Goal: Task Accomplishment & Management: Manage account settings

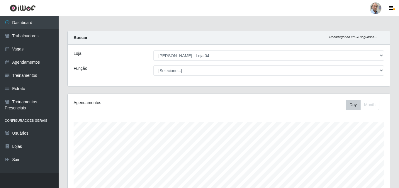
select select "251"
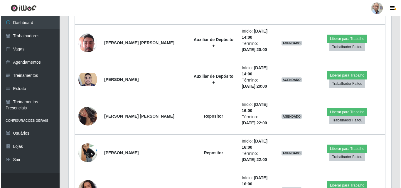
scroll to position [1378, 0]
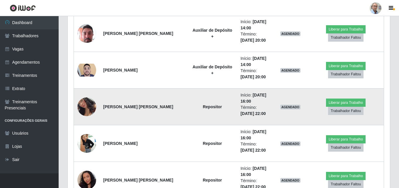
click at [84, 105] on img at bounding box center [86, 106] width 19 height 37
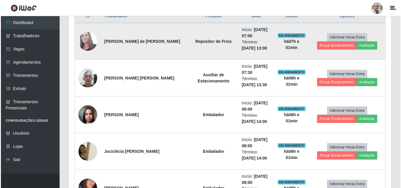
scroll to position [235, 0]
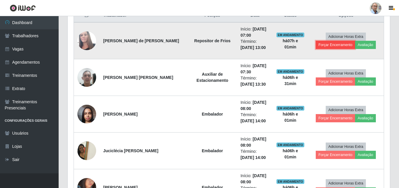
click at [330, 45] on button "Forçar Encerramento" at bounding box center [335, 45] width 39 height 8
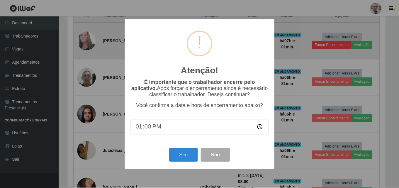
scroll to position [122, 319]
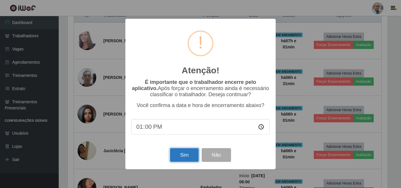
click at [181, 156] on button "Sim" at bounding box center [184, 155] width 28 height 14
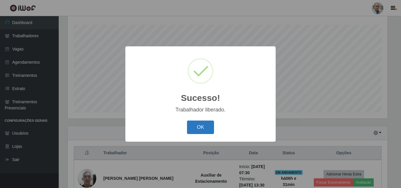
click at [199, 127] on button "OK" at bounding box center [200, 128] width 27 height 14
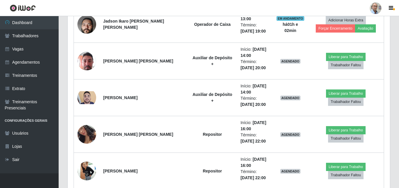
scroll to position [918, 0]
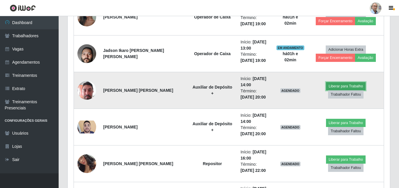
click at [326, 88] on button "Liberar para Trabalho" at bounding box center [346, 86] width 40 height 8
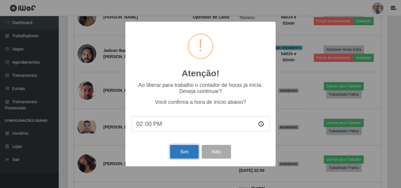
click at [181, 155] on button "Sim" at bounding box center [184, 152] width 28 height 14
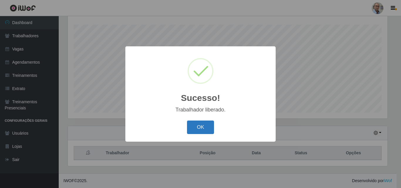
click at [198, 127] on button "OK" at bounding box center [200, 128] width 27 height 14
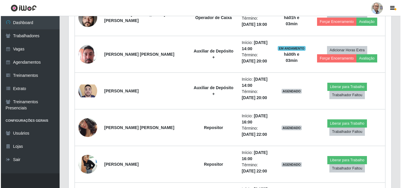
scroll to position [947, 0]
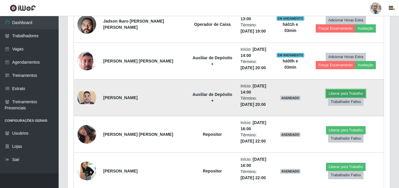
click at [326, 98] on button "Liberar para Trabalho" at bounding box center [346, 93] width 40 height 8
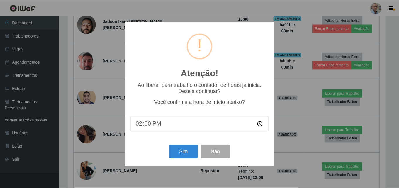
scroll to position [122, 319]
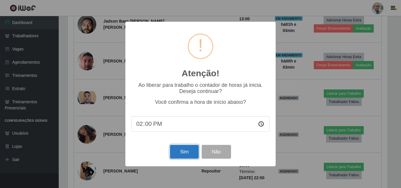
click at [184, 151] on button "Sim" at bounding box center [184, 152] width 28 height 14
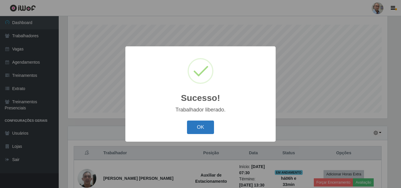
click at [196, 126] on button "OK" at bounding box center [200, 128] width 27 height 14
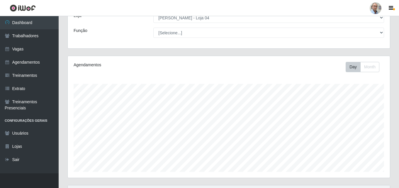
scroll to position [97, 0]
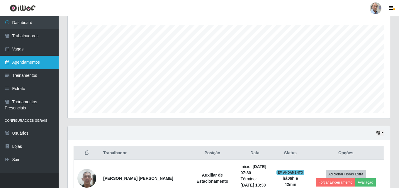
click at [26, 59] on link "Agendamentos" at bounding box center [29, 62] width 59 height 13
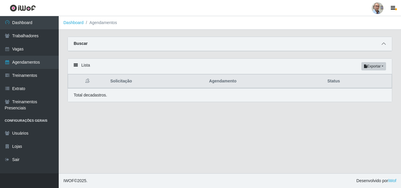
click at [384, 45] on icon at bounding box center [383, 44] width 4 height 4
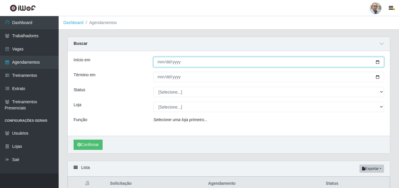
click at [381, 62] on input "Início em" at bounding box center [268, 62] width 231 height 10
click at [380, 62] on input "Início em" at bounding box center [268, 62] width 231 height 10
type input "[DATE]"
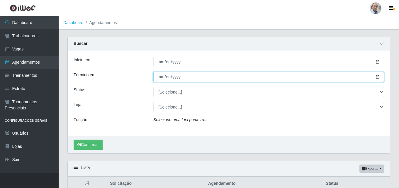
click at [379, 77] on input "Término em" at bounding box center [268, 77] width 231 height 10
type input "[DATE]"
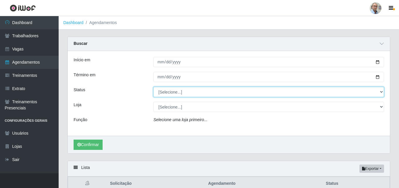
click at [379, 91] on select "[Selecione...] AGENDADO AGUARDANDO LIBERAR EM ANDAMENTO EM REVISÃO FINALIZADO C…" at bounding box center [268, 92] width 231 height 10
select select "AGENDADO"
click at [153, 87] on select "[Selecione...] AGENDADO AGUARDANDO LIBERAR EM ANDAMENTO EM REVISÃO FINALIZADO C…" at bounding box center [268, 92] width 231 height 10
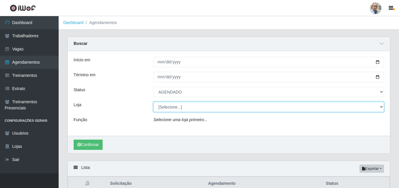
click at [201, 110] on select "[Selecione...] Mar Vermelho - Loja 04" at bounding box center [268, 107] width 231 height 10
select select "251"
click at [153, 102] on select "[Selecione...] Mar Vermelho - Loja 04" at bounding box center [268, 107] width 231 height 10
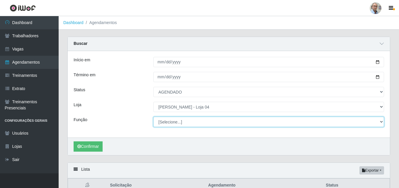
drag, startPoint x: 201, startPoint y: 111, endPoint x: 201, endPoint y: 124, distance: 12.9
click at [201, 124] on select "[Selecione...] ASG ASG + ASG ++ Auxiliar de Depósito Auxiliar de Depósito + Aux…" at bounding box center [268, 122] width 231 height 10
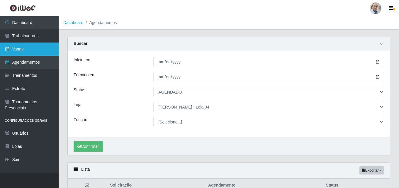
click at [36, 49] on link "Vagas" at bounding box center [29, 49] width 59 height 13
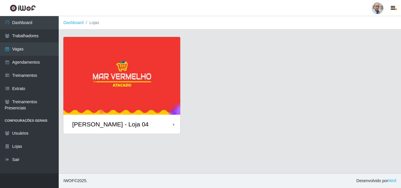
click at [131, 105] on img at bounding box center [121, 76] width 117 height 78
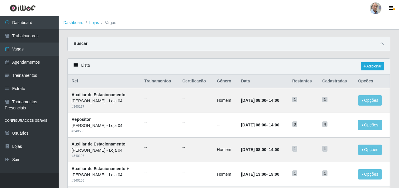
click at [386, 43] on div "Buscar" at bounding box center [229, 44] width 322 height 14
click at [384, 44] on icon at bounding box center [382, 44] width 4 height 4
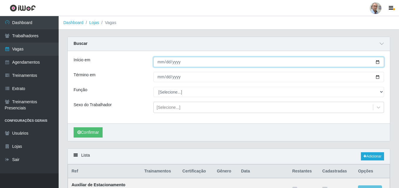
click at [377, 62] on input "Início em" at bounding box center [268, 62] width 231 height 10
type input "[DATE]"
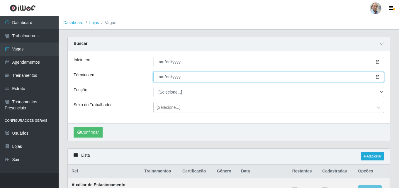
click at [376, 75] on input "Término em" at bounding box center [268, 77] width 231 height 10
type input "[DATE]"
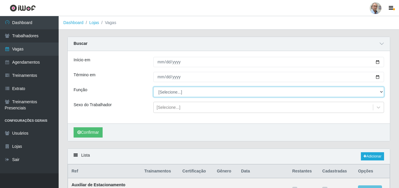
click at [264, 94] on select "[Selecione...] ASG ASG + ASG ++ Auxiliar de Depósito Auxiliar de Depósito + Aux…" at bounding box center [268, 92] width 231 height 10
select select "22"
click at [153, 87] on select "[Selecione...] ASG ASG + ASG ++ Auxiliar de Depósito Auxiliar de Depósito + Aux…" at bounding box center [268, 92] width 231 height 10
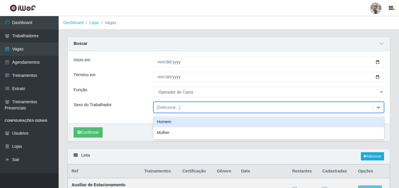
click at [169, 106] on div "[Selecione...]" at bounding box center [169, 107] width 24 height 6
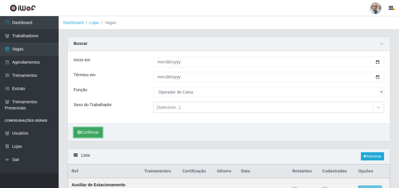
click at [89, 131] on button "Confirmar" at bounding box center [88, 132] width 29 height 10
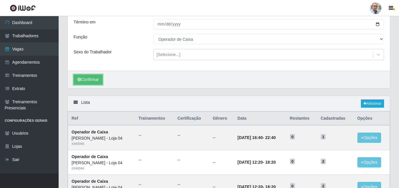
scroll to position [41, 0]
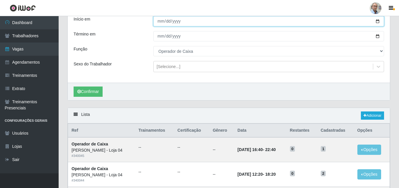
click at [377, 19] on input "[DATE]" at bounding box center [268, 21] width 231 height 10
type input "2025-09-03"
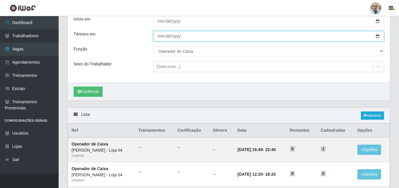
click at [377, 34] on input "[DATE]" at bounding box center [268, 36] width 231 height 10
type input "2025-09-03"
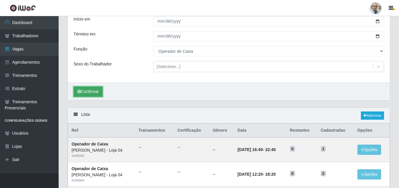
click at [95, 91] on button "Confirmar" at bounding box center [88, 91] width 29 height 10
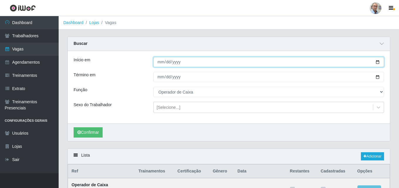
click at [377, 62] on input "2025-09-03" at bounding box center [268, 62] width 231 height 10
type input "2025-09-04"
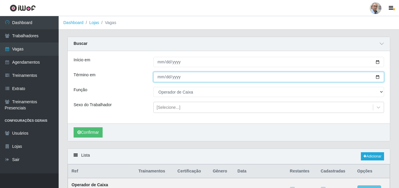
click at [379, 75] on input "2025-09-03" at bounding box center [268, 77] width 231 height 10
click at [378, 79] on input "2025-09-05" at bounding box center [268, 77] width 231 height 10
type input "2025-09-04"
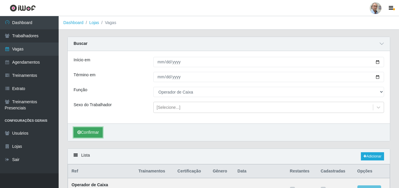
click at [93, 132] on button "Confirmar" at bounding box center [88, 132] width 29 height 10
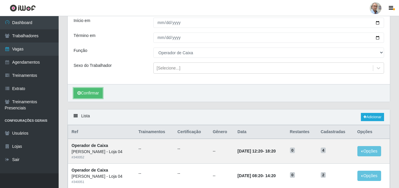
scroll to position [29, 0]
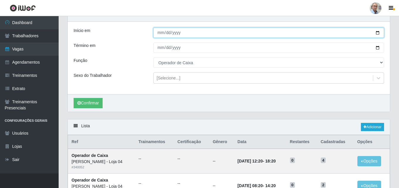
click at [379, 32] on input "2025-09-04" at bounding box center [268, 33] width 231 height 10
type input "2025-09-05"
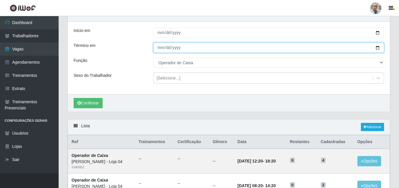
click at [379, 47] on input "2025-09-04" at bounding box center [268, 48] width 231 height 10
type input "2025-09-05"
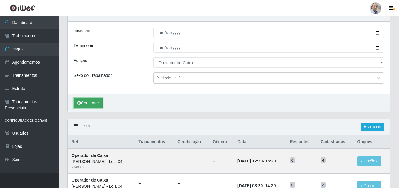
click at [92, 101] on button "Confirmar" at bounding box center [88, 103] width 29 height 10
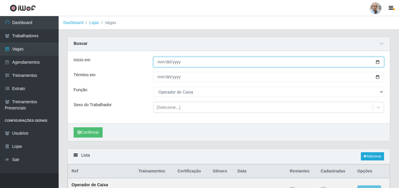
click at [380, 60] on input "2025-09-05" at bounding box center [268, 62] width 231 height 10
type input "2025-09-06"
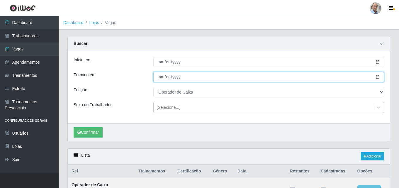
click at [379, 78] on input "2025-09-05" at bounding box center [268, 77] width 231 height 10
type input "2025-09-06"
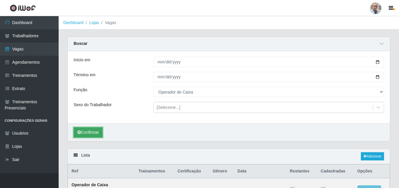
click at [95, 129] on button "Confirmar" at bounding box center [88, 132] width 29 height 10
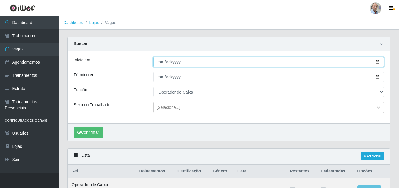
click at [376, 63] on input "2025-09-06" at bounding box center [268, 62] width 231 height 10
type input "2025-09-04"
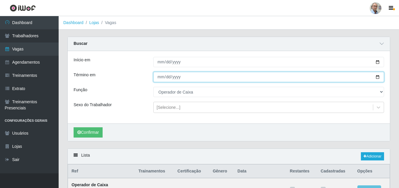
click at [379, 75] on input "2025-09-06" at bounding box center [268, 77] width 231 height 10
type input "2025-09-04"
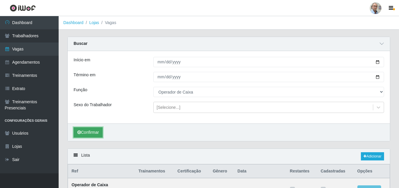
click at [95, 131] on button "Confirmar" at bounding box center [88, 132] width 29 height 10
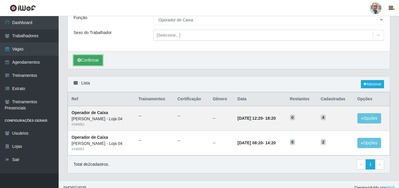
scroll to position [79, 0]
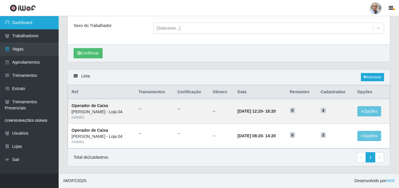
click at [33, 21] on link "Dashboard" at bounding box center [29, 22] width 59 height 13
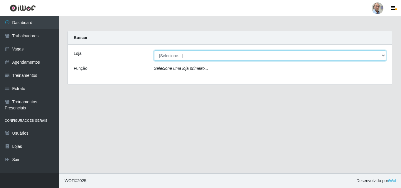
click at [185, 54] on select "[Selecione...] Mar Vermelho - Loja 04" at bounding box center [270, 55] width 232 height 10
select select "251"
click at [154, 50] on select "[Selecione...] Mar Vermelho - Loja 04" at bounding box center [270, 55] width 232 height 10
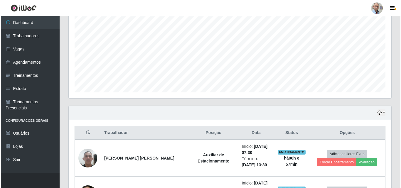
scroll to position [176, 0]
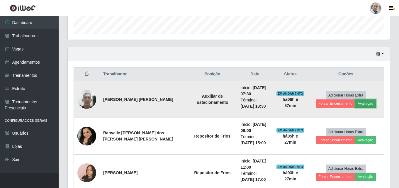
click at [363, 102] on button "Avaliação" at bounding box center [365, 103] width 21 height 8
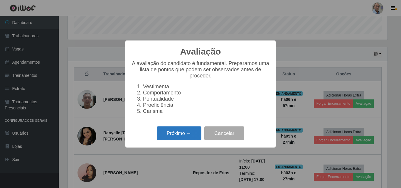
click at [170, 130] on button "Próximo →" at bounding box center [179, 133] width 45 height 14
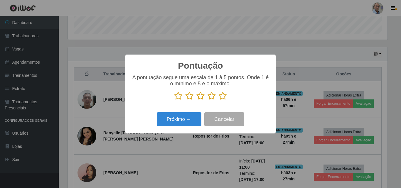
scroll to position [293092, 292895]
click at [223, 95] on icon at bounding box center [222, 95] width 8 height 9
click at [218, 100] on input "radio" at bounding box center [218, 100] width 0 height 0
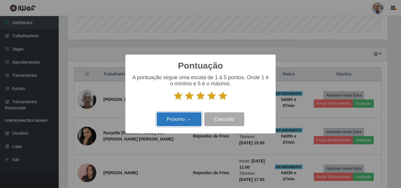
click at [185, 116] on button "Próximo →" at bounding box center [179, 119] width 45 height 14
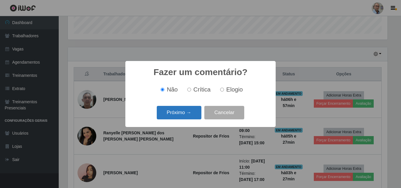
click at [181, 110] on button "Próximo →" at bounding box center [179, 113] width 45 height 14
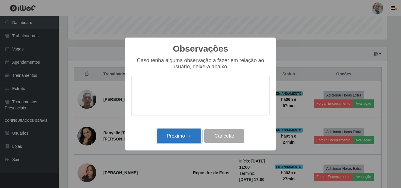
click at [172, 137] on button "Próximo →" at bounding box center [179, 136] width 45 height 14
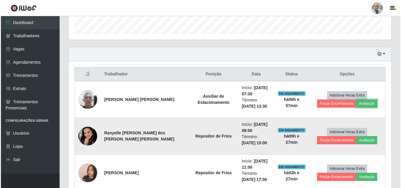
scroll to position [122, 322]
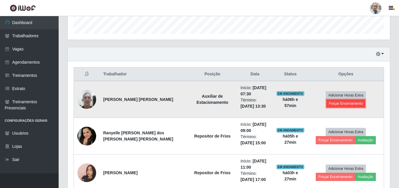
click at [350, 105] on button "Forçar Encerramento" at bounding box center [345, 103] width 39 height 8
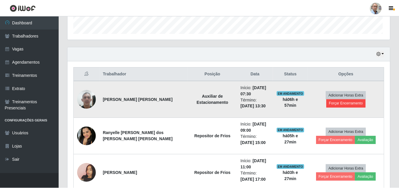
scroll to position [122, 319]
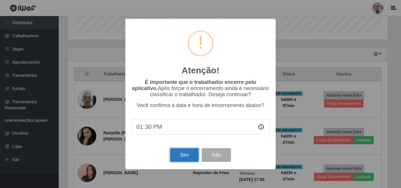
click at [183, 155] on button "Sim" at bounding box center [184, 155] width 28 height 14
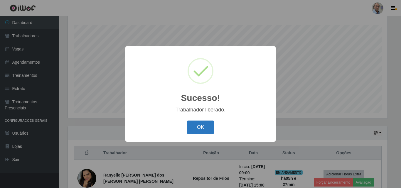
click at [199, 130] on button "OK" at bounding box center [200, 128] width 27 height 14
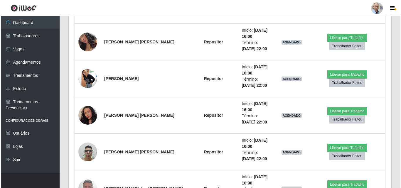
scroll to position [830, 0]
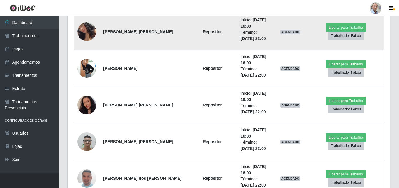
click at [85, 33] on img at bounding box center [86, 31] width 19 height 37
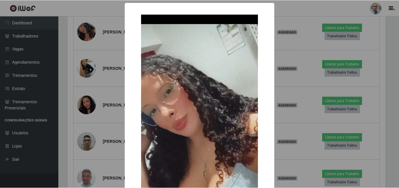
scroll to position [29, 0]
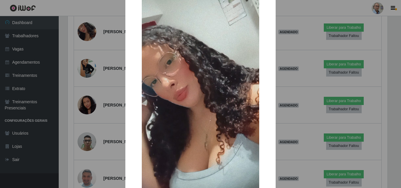
click at [112, 47] on div "× OK Cancel" at bounding box center [200, 94] width 401 height 188
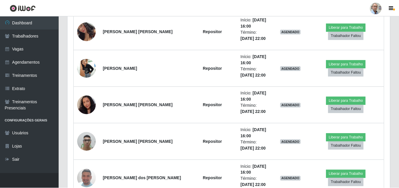
scroll to position [122, 322]
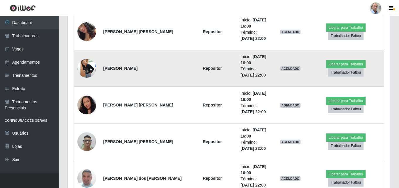
click at [89, 69] on img at bounding box center [86, 68] width 19 height 43
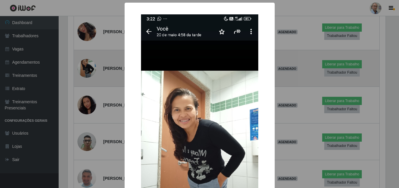
scroll to position [122, 319]
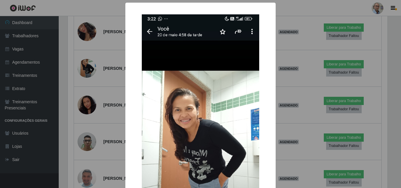
click at [109, 77] on div "× OK Cancel" at bounding box center [200, 94] width 401 height 188
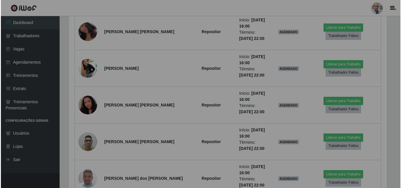
scroll to position [122, 322]
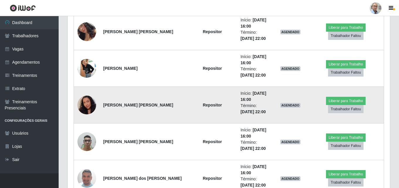
click at [88, 105] on img at bounding box center [86, 105] width 19 height 24
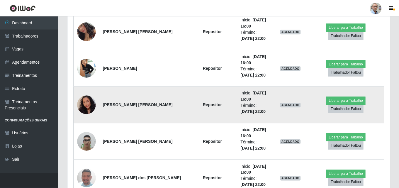
scroll to position [122, 319]
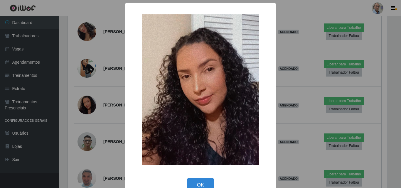
click at [108, 89] on div "× OK Cancel" at bounding box center [200, 94] width 401 height 188
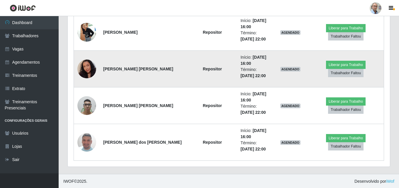
scroll to position [867, 0]
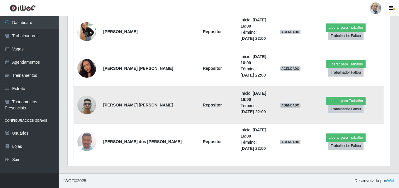
click at [87, 107] on img at bounding box center [86, 104] width 19 height 25
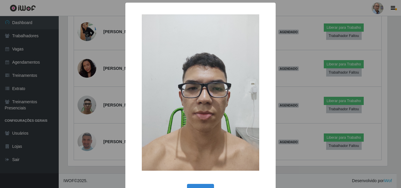
click at [74, 91] on div "× OK Cancel" at bounding box center [200, 94] width 401 height 188
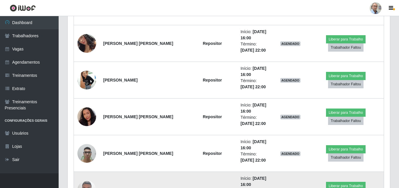
scroll to position [808, 0]
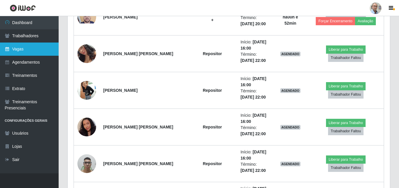
click at [21, 46] on link "Vagas" at bounding box center [29, 49] width 59 height 13
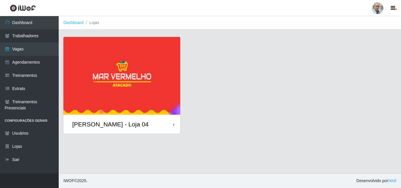
click at [110, 102] on img at bounding box center [121, 76] width 117 height 78
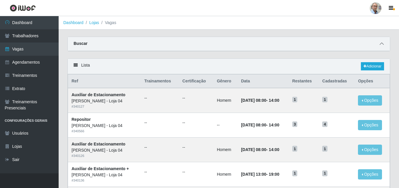
click at [380, 47] on span at bounding box center [381, 43] width 7 height 7
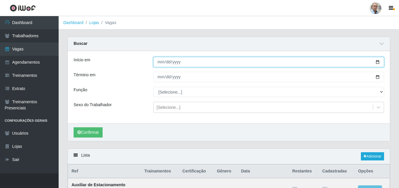
click at [379, 63] on input "Início em" at bounding box center [268, 62] width 231 height 10
type input "[DATE]"
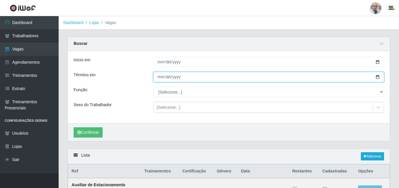
click at [379, 78] on input "Término em" at bounding box center [268, 77] width 231 height 10
type input "[DATE]"
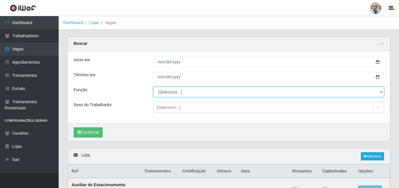
click at [216, 94] on select "[Selecione...] ASG ASG + ASG ++ Auxiliar de Depósito Auxiliar de Depósito + Aux…" at bounding box center [268, 92] width 231 height 10
select select "22"
click at [153, 87] on select "[Selecione...] ASG ASG + ASG ++ Auxiliar de Depósito Auxiliar de Depósito + Aux…" at bounding box center [268, 92] width 231 height 10
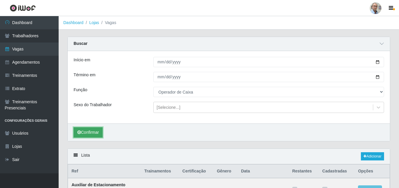
click at [99, 134] on button "Confirmar" at bounding box center [88, 132] width 29 height 10
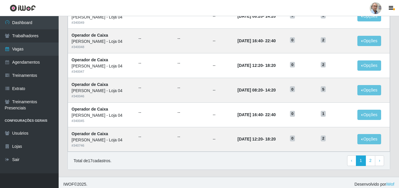
scroll to position [399, 0]
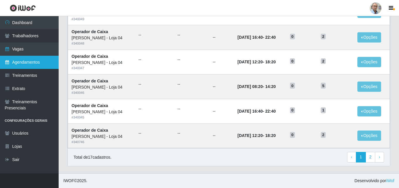
click at [33, 65] on link "Agendamentos" at bounding box center [29, 62] width 59 height 13
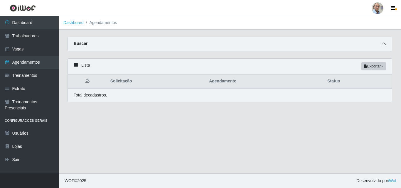
click at [385, 45] on icon at bounding box center [383, 44] width 4 height 4
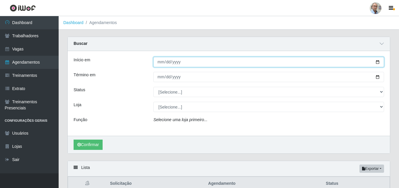
click at [377, 61] on input "Início em" at bounding box center [268, 62] width 231 height 10
type input "[DATE]"
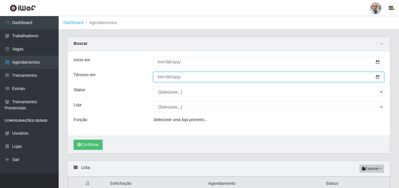
click at [379, 76] on input "Término em" at bounding box center [268, 77] width 231 height 10
type input "[DATE]"
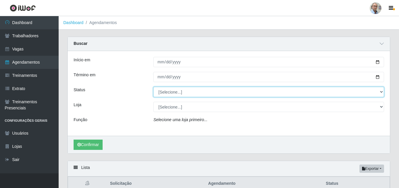
click at [381, 92] on select "[Selecione...] AGENDADO AGUARDANDO LIBERAR EM ANDAMENTO EM REVISÃO FINALIZADO C…" at bounding box center [268, 92] width 231 height 10
select select "AGENDADO"
click at [153, 87] on select "[Selecione...] AGENDADO AGUARDANDO LIBERAR EM ANDAMENTO EM REVISÃO FINALIZADO C…" at bounding box center [268, 92] width 231 height 10
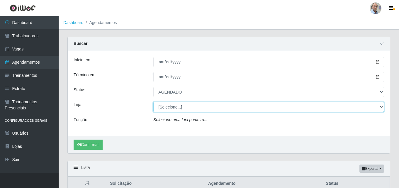
click at [167, 106] on select "[Selecione...] Mar Vermelho - Loja 04" at bounding box center [268, 107] width 231 height 10
select select "251"
click at [153, 102] on select "[Selecione...] Mar Vermelho - Loja 04" at bounding box center [268, 107] width 231 height 10
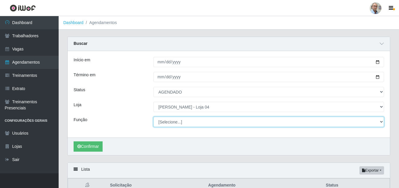
click at [177, 121] on select "[Selecione...] ASG ASG + ASG ++ Auxiliar de Depósito Auxiliar de Depósito + Aux…" at bounding box center [268, 122] width 231 height 10
select select "22"
click at [153, 117] on select "[Selecione...] ASG ASG + ASG ++ Auxiliar de Depósito Auxiliar de Depósito + Aux…" at bounding box center [268, 122] width 231 height 10
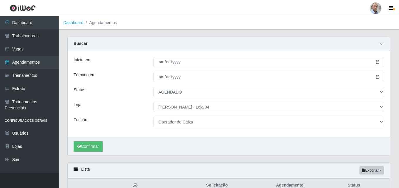
click at [92, 139] on div "Confirmar" at bounding box center [229, 147] width 322 height 18
click at [94, 146] on button "Confirmar" at bounding box center [88, 146] width 29 height 10
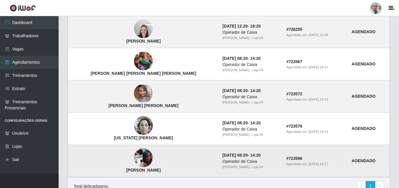
scroll to position [276, 0]
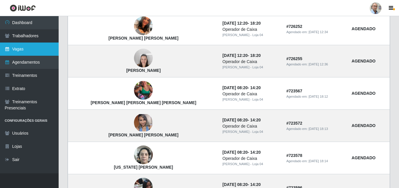
click at [20, 50] on link "Vagas" at bounding box center [29, 49] width 59 height 13
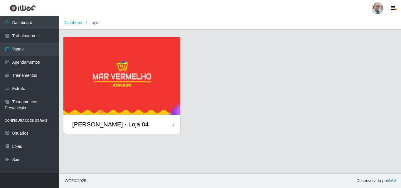
click at [99, 121] on div "[PERSON_NAME] - Loja 04" at bounding box center [110, 124] width 76 height 7
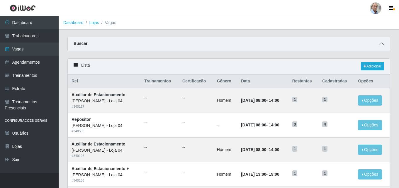
click at [382, 43] on icon at bounding box center [382, 44] width 4 height 4
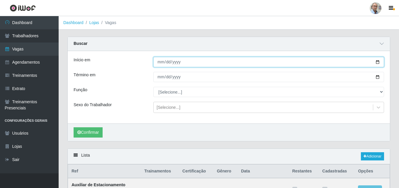
click at [376, 62] on input "Início em" at bounding box center [268, 62] width 231 height 10
type input "[DATE]"
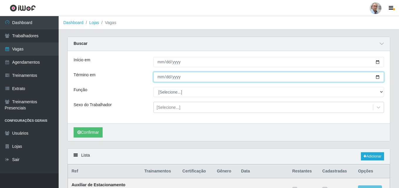
click at [379, 77] on input "Término em" at bounding box center [268, 77] width 231 height 10
type input "[DATE]"
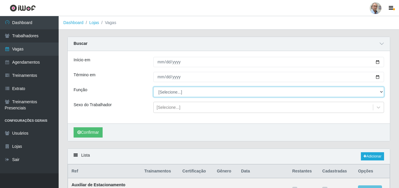
click at [174, 91] on select "[Selecione...] ASG ASG + ASG ++ Auxiliar de Depósito Auxiliar de Depósito + Aux…" at bounding box center [268, 92] width 231 height 10
select select "22"
click at [153, 87] on select "[Selecione...] ASG ASG + ASG ++ Auxiliar de Depósito Auxiliar de Depósito + Aux…" at bounding box center [268, 92] width 231 height 10
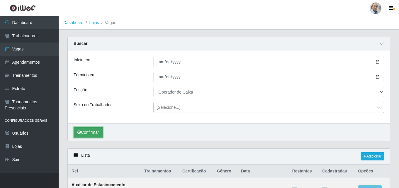
click at [92, 134] on button "Confirmar" at bounding box center [88, 132] width 29 height 10
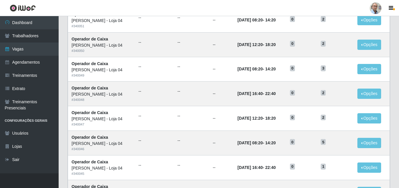
scroll to position [399, 0]
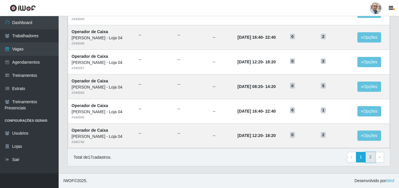
click at [371, 158] on link "2" at bounding box center [371, 157] width 10 height 11
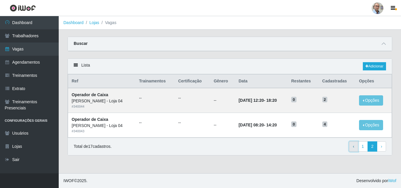
click at [352, 147] on link "‹ Previous" at bounding box center [353, 146] width 9 height 11
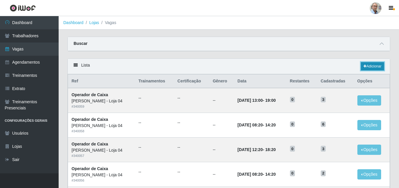
click at [372, 67] on link "Adicionar" at bounding box center [372, 66] width 23 height 8
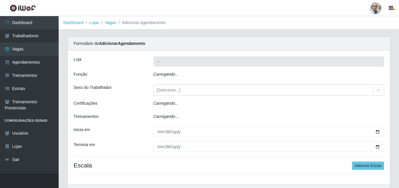
type input "[PERSON_NAME] - Loja 04"
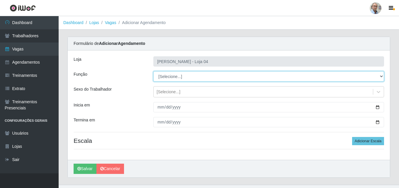
click at [379, 78] on select "[Selecione...] ASG ASG + ASG ++ Auxiliar de Depósito Auxiliar de Depósito + Aux…" at bounding box center [268, 76] width 231 height 10
select select "22"
click at [153, 71] on select "[Selecione...] ASG ASG + ASG ++ Auxiliar de Depósito Auxiliar de Depósito + Aux…" at bounding box center [268, 76] width 231 height 10
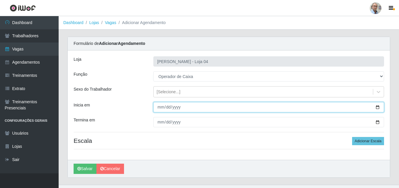
click at [380, 106] on input "Inicia em" at bounding box center [268, 107] width 231 height 10
type input "[DATE]"
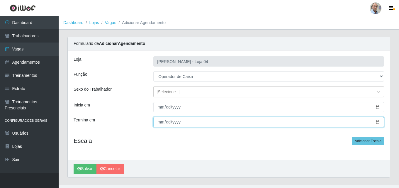
click at [378, 122] on input "Termina em" at bounding box center [268, 122] width 231 height 10
type input "[DATE]"
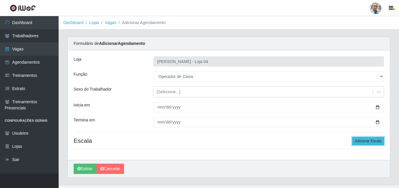
click at [364, 143] on button "Adicionar Escala" at bounding box center [368, 141] width 32 height 8
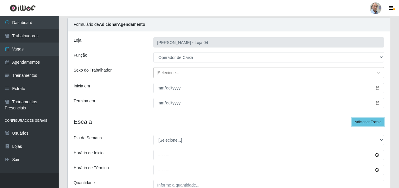
scroll to position [29, 0]
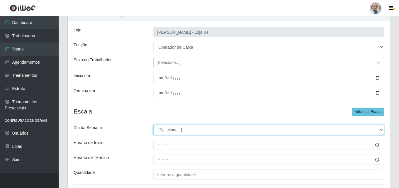
click at [376, 129] on select "[Selecione...] Segunda Terça Quarta Quinta Sexta Sábado Domingo" at bounding box center [268, 130] width 231 height 10
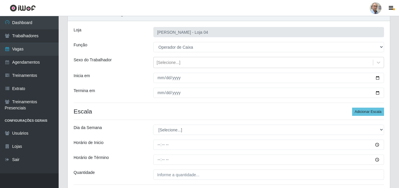
click at [125, 73] on div "Inicia em" at bounding box center [109, 78] width 80 height 10
click at [369, 110] on button "Adicionar Escala" at bounding box center [368, 112] width 32 height 8
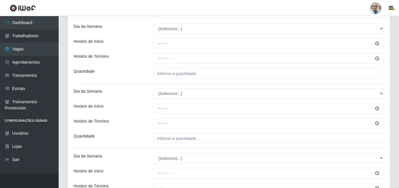
scroll to position [117, 0]
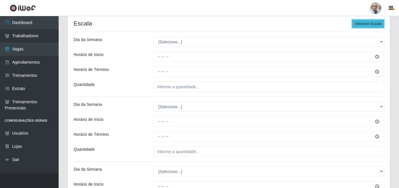
click at [377, 22] on button "Adicionar Escala" at bounding box center [368, 24] width 32 height 8
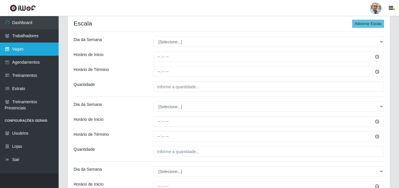
click at [6, 51] on icon at bounding box center [7, 49] width 5 height 4
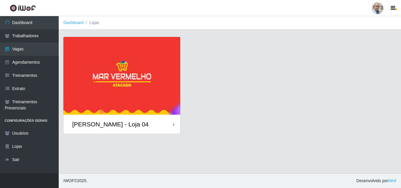
click at [101, 123] on div "[PERSON_NAME] - Loja 04" at bounding box center [110, 124] width 76 height 7
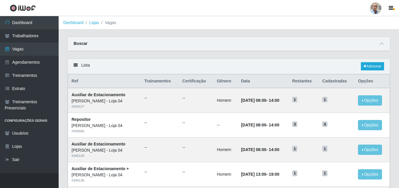
click at [381, 44] on icon at bounding box center [382, 44] width 4 height 4
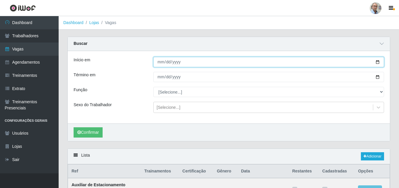
click at [377, 62] on input "Início em" at bounding box center [268, 62] width 231 height 10
type input "[DATE]"
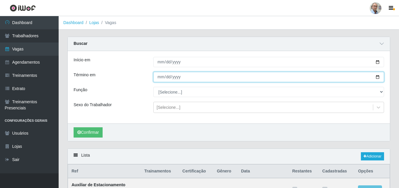
click at [380, 78] on input "Término em" at bounding box center [268, 77] width 231 height 10
type input "[DATE]"
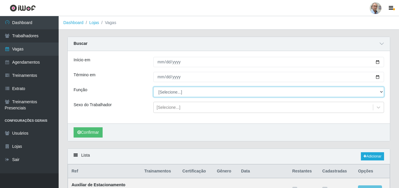
click at [205, 95] on select "[Selecione...] ASG ASG + ASG ++ Auxiliar de Depósito Auxiliar de Depósito + Aux…" at bounding box center [268, 92] width 231 height 10
select select "22"
click at [153, 87] on select "[Selecione...] ASG ASG + ASG ++ Auxiliar de Depósito Auxiliar de Depósito + Aux…" at bounding box center [268, 92] width 231 height 10
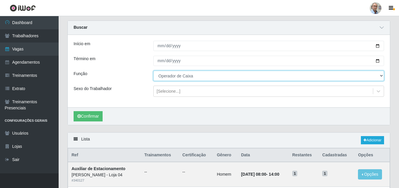
scroll to position [29, 0]
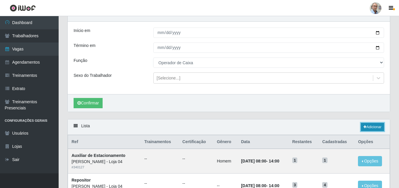
click at [373, 128] on link "Adicionar" at bounding box center [372, 127] width 23 height 8
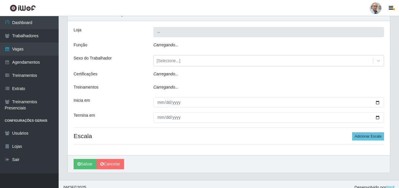
type input "[PERSON_NAME] - Loja 04"
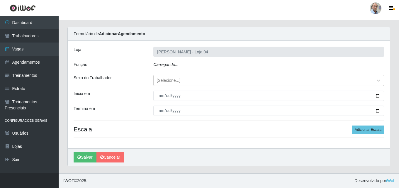
scroll to position [11, 0]
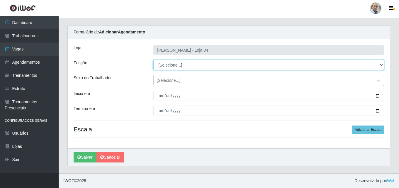
click at [293, 62] on select "[Selecione...] ASG ASG + ASG ++ Auxiliar de Depósito Auxiliar de Depósito + Aux…" at bounding box center [268, 65] width 231 height 10
select select "22"
click at [153, 60] on select "[Selecione...] ASG ASG + ASG ++ Auxiliar de Depósito Auxiliar de Depósito + Aux…" at bounding box center [268, 65] width 231 height 10
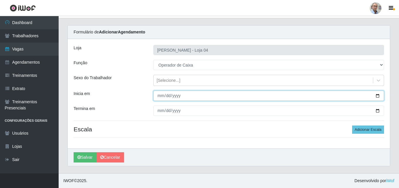
click at [377, 95] on input "Inicia em" at bounding box center [268, 96] width 231 height 10
type input "[DATE]"
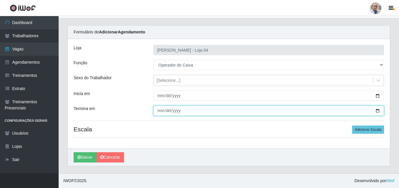
click at [379, 110] on input "Termina em" at bounding box center [268, 111] width 231 height 10
click at [379, 109] on input "[DATE]" at bounding box center [268, 111] width 231 height 10
type input "[DATE]"
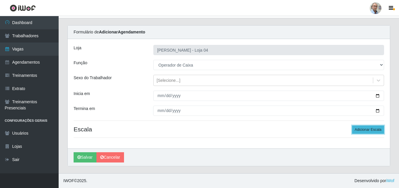
click at [364, 130] on button "Adicionar Escala" at bounding box center [368, 129] width 32 height 8
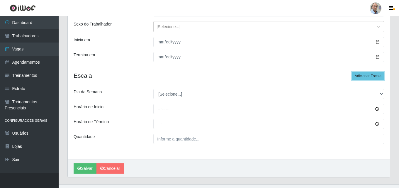
scroll to position [70, 0]
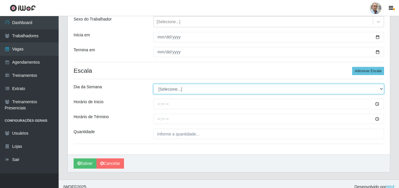
click at [201, 91] on select "[Selecione...] Segunda Terça Quarta Quinta Sexta Sábado Domingo" at bounding box center [268, 89] width 231 height 10
select select "1"
click at [153, 84] on select "[Selecione...] Segunda Terça Quarta Quinta Sexta Sábado Domingo" at bounding box center [268, 89] width 231 height 10
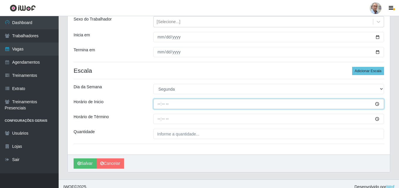
click at [195, 104] on input "Horário de Inicio" at bounding box center [268, 104] width 231 height 10
type input "16:40"
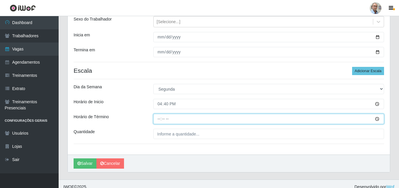
click at [175, 117] on input "Horário de Término" at bounding box center [268, 119] width 231 height 10
type input "22:40"
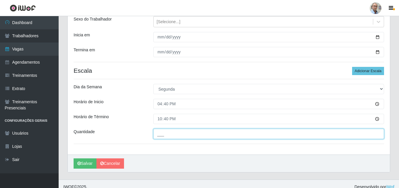
click at [174, 134] on input "___" at bounding box center [268, 134] width 231 height 10
type input "1__"
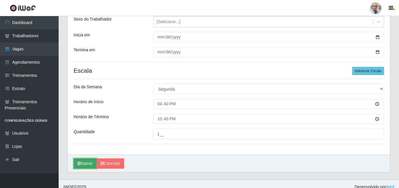
click at [86, 162] on button "Salvar" at bounding box center [85, 163] width 23 height 10
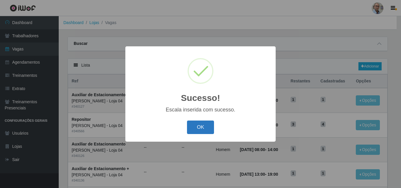
click at [198, 129] on button "OK" at bounding box center [200, 128] width 27 height 14
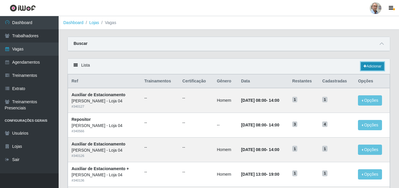
click at [366, 67] on link "Adicionar" at bounding box center [372, 66] width 23 height 8
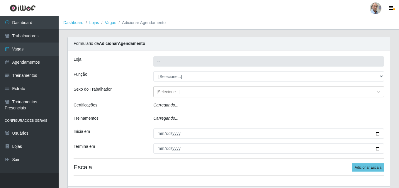
type input "[PERSON_NAME] - Loja 04"
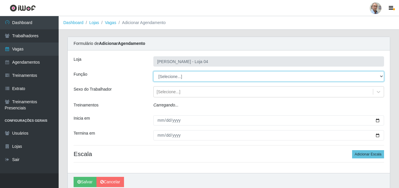
click at [365, 76] on select "[Selecione...] ASG ASG + ASG ++ Auxiliar de Depósito Auxiliar de Depósito + Aux…" at bounding box center [268, 76] width 231 height 10
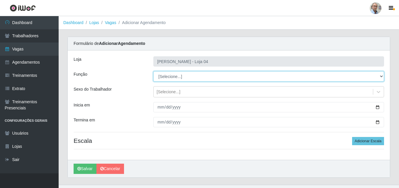
select select "22"
click at [153, 71] on select "[Selecione...] ASG ASG + ASG ++ Auxiliar de Depósito Auxiliar de Depósito + Aux…" at bounding box center [268, 76] width 231 height 10
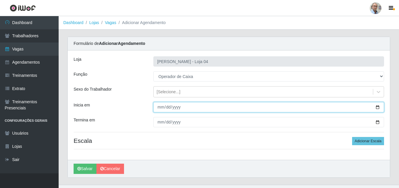
click at [378, 106] on input "Inicia em" at bounding box center [268, 107] width 231 height 10
type input "2025-09-04"
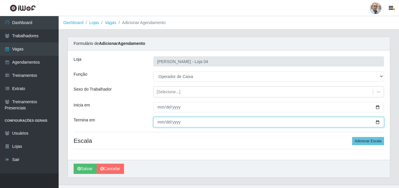
click at [378, 123] on input "Termina em" at bounding box center [268, 122] width 231 height 10
type input "2025-09-04"
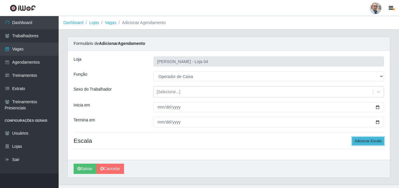
click at [360, 139] on button "Adicionar Escala" at bounding box center [368, 141] width 32 height 8
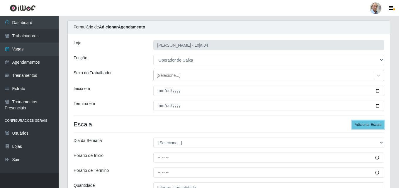
scroll to position [29, 0]
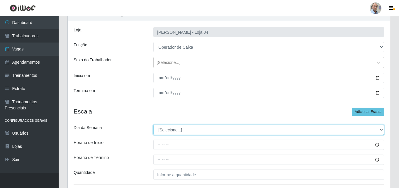
click at [361, 130] on select "[Selecione...] Segunda Terça Quarta Quinta Sexta Sábado Domingo" at bounding box center [268, 130] width 231 height 10
select select "4"
click at [153, 125] on select "[Selecione...] Segunda Terça Quarta Quinta Sexta Sábado Domingo" at bounding box center [268, 130] width 231 height 10
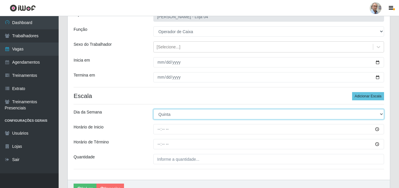
scroll to position [59, 0]
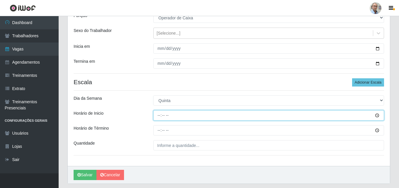
click at [157, 117] on input "Horário de Inicio" at bounding box center [268, 115] width 231 height 10
type input "08:20"
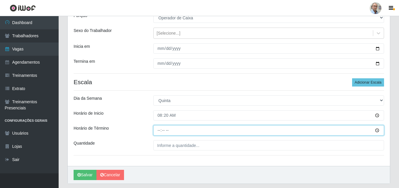
click at [157, 130] on input "Horário de Término" at bounding box center [268, 130] width 231 height 10
type input "14:20"
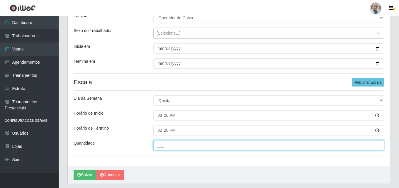
click at [161, 147] on input "___" at bounding box center [268, 145] width 231 height 10
type input "2__"
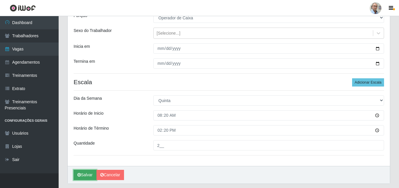
click at [88, 176] on button "Salvar" at bounding box center [85, 175] width 23 height 10
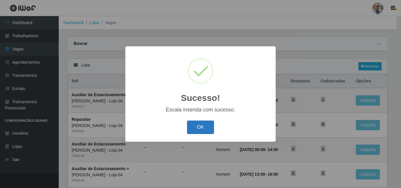
click at [197, 125] on button "OK" at bounding box center [200, 128] width 27 height 14
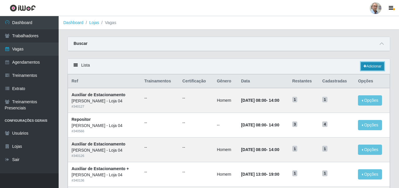
click at [369, 67] on link "Adicionar" at bounding box center [372, 66] width 23 height 8
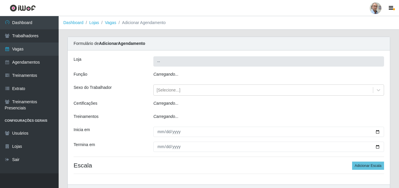
type input "[PERSON_NAME] - Loja 04"
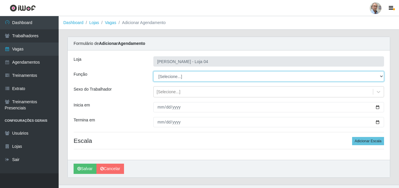
click at [224, 74] on select "[Selecione...] ASG ASG + ASG ++ Auxiliar de Depósito Auxiliar de Depósito + Aux…" at bounding box center [268, 76] width 231 height 10
select select "22"
click at [153, 71] on select "[Selecione...] ASG ASG + ASG ++ Auxiliar de Depósito Auxiliar de Depósito + Aux…" at bounding box center [268, 76] width 231 height 10
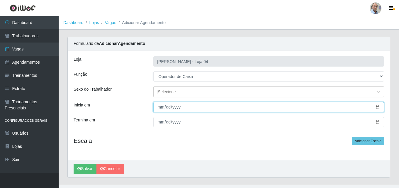
click at [378, 107] on input "Inicia em" at bounding box center [268, 107] width 231 height 10
type input "2025-09-05"
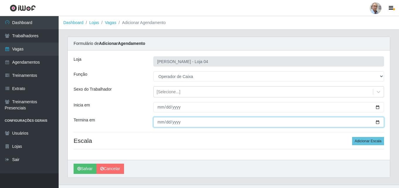
click at [378, 121] on input "Termina em" at bounding box center [268, 122] width 231 height 10
type input "2025-09-05"
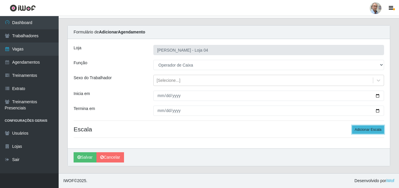
click at [373, 130] on button "Adicionar Escala" at bounding box center [368, 129] width 32 height 8
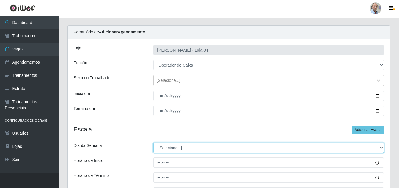
click at [211, 148] on select "[Selecione...] Segunda Terça Quarta Quinta Sexta Sábado Domingo" at bounding box center [268, 148] width 231 height 10
select select "5"
click at [153, 143] on select "[Selecione...] Segunda Terça Quarta Quinta Sexta Sábado Domingo" at bounding box center [268, 148] width 231 height 10
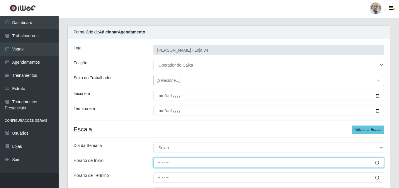
click at [162, 161] on input "Horário de Inicio" at bounding box center [268, 162] width 231 height 10
type input "08:20"
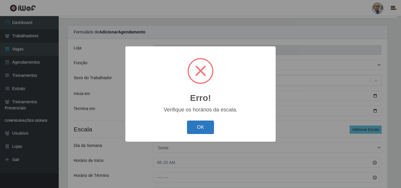
click at [203, 127] on button "OK" at bounding box center [200, 128] width 27 height 14
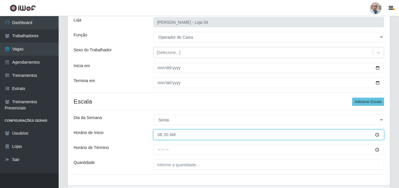
scroll to position [41, 0]
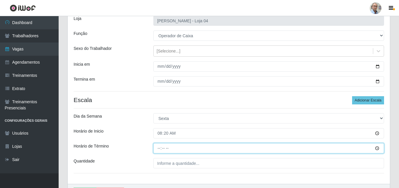
click at [162, 147] on input "Horário de Término" at bounding box center [268, 148] width 231 height 10
type input "14:20"
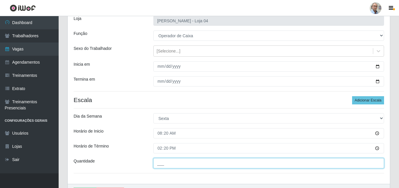
click at [169, 165] on input "___" at bounding box center [268, 163] width 231 height 10
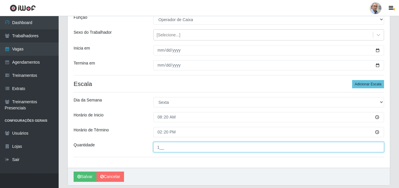
scroll to position [70, 0]
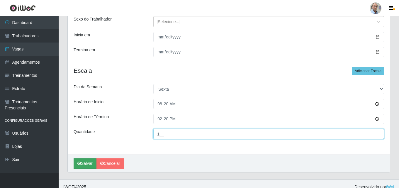
type input "1__"
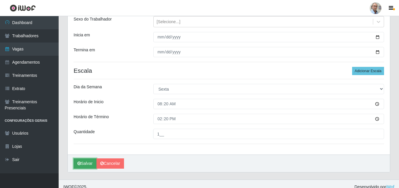
click at [83, 163] on button "Salvar" at bounding box center [85, 163] width 23 height 10
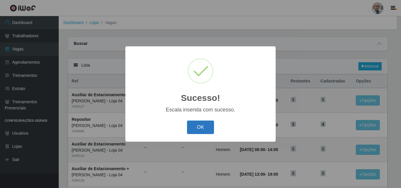
click at [201, 130] on button "OK" at bounding box center [200, 128] width 27 height 14
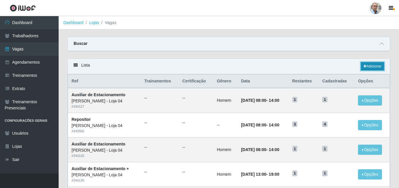
click at [364, 65] on icon at bounding box center [365, 67] width 3 height 4
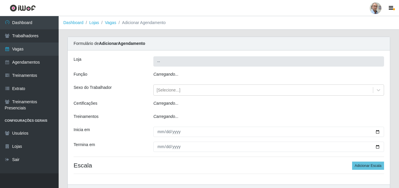
type input "[PERSON_NAME] - Loja 04"
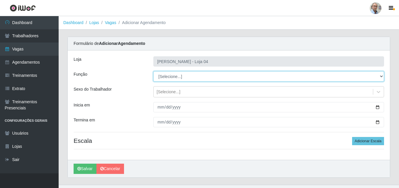
click at [208, 76] on select "[Selecione...] ASG ASG + ASG ++ Auxiliar de Depósito Auxiliar de Depósito + Aux…" at bounding box center [268, 76] width 231 height 10
select select "22"
click at [153, 71] on select "[Selecione...] ASG ASG + ASG ++ Auxiliar de Depósito Auxiliar de Depósito + Aux…" at bounding box center [268, 76] width 231 height 10
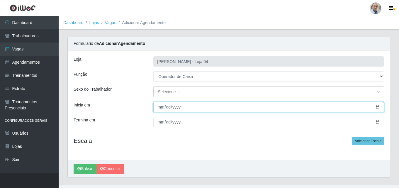
click at [376, 107] on input "Inicia em" at bounding box center [268, 107] width 231 height 10
type input "2025-09-06"
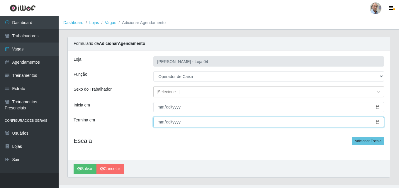
click at [379, 123] on input "Termina em" at bounding box center [268, 122] width 231 height 10
type input "2025-09-06"
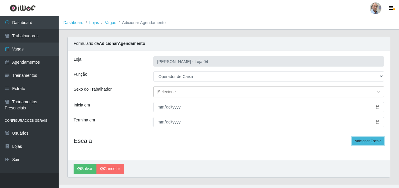
click at [360, 140] on button "Adicionar Escala" at bounding box center [368, 141] width 32 height 8
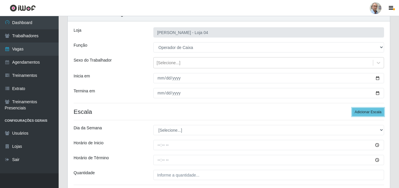
scroll to position [29, 0]
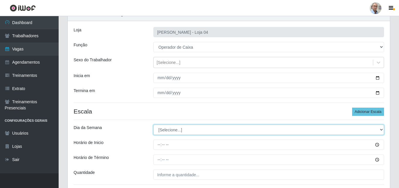
click at [202, 131] on select "[Selecione...] Segunda Terça Quarta Quinta Sexta Sábado Domingo" at bounding box center [268, 130] width 231 height 10
select select "6"
click at [153, 125] on select "[Selecione...] Segunda Terça Quarta Quinta Sexta Sábado Domingo" at bounding box center [268, 130] width 231 height 10
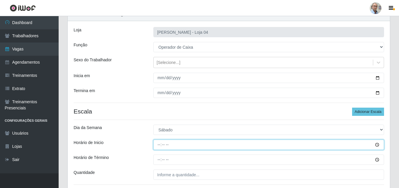
click at [177, 145] on input "Horário de Inicio" at bounding box center [268, 145] width 231 height 10
type input "08:20"
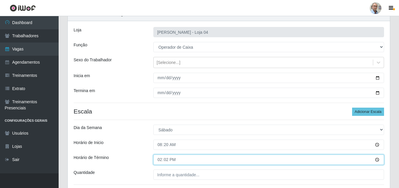
type input "14:20"
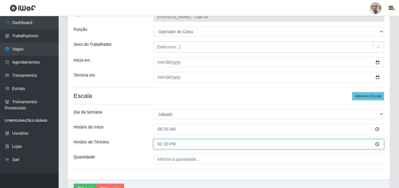
scroll to position [59, 0]
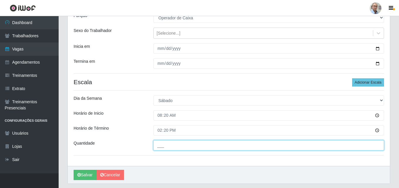
click at [168, 146] on input "___" at bounding box center [268, 145] width 231 height 10
type input "1__"
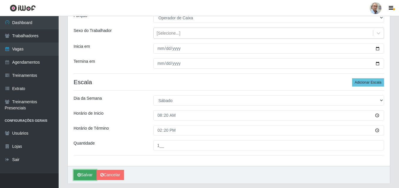
click at [82, 174] on button "Salvar" at bounding box center [85, 175] width 23 height 10
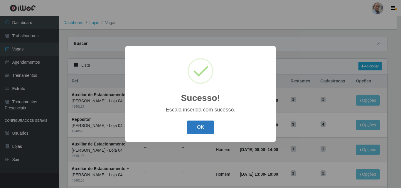
click at [196, 132] on button "OK" at bounding box center [200, 128] width 27 height 14
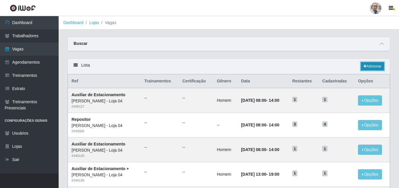
click at [371, 67] on link "Adicionar" at bounding box center [372, 66] width 23 height 8
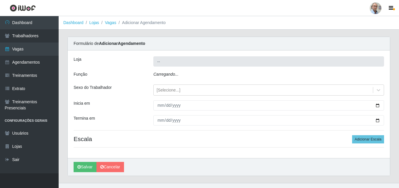
type input "[PERSON_NAME] - Loja 04"
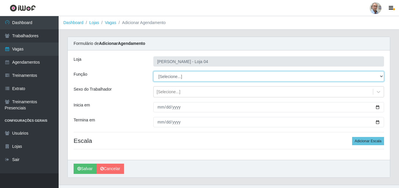
click at [228, 76] on select "[Selecione...] ASG ASG + ASG ++ Auxiliar de Depósito Auxiliar de Depósito + Aux…" at bounding box center [268, 76] width 231 height 10
select select "22"
click at [153, 71] on select "[Selecione...] ASG ASG + ASG ++ Auxiliar de Depósito Auxiliar de Depósito + Aux…" at bounding box center [268, 76] width 231 height 10
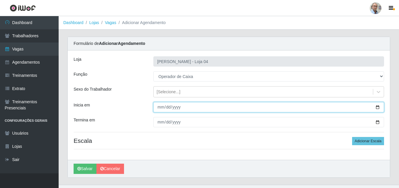
click at [379, 107] on input "Inicia em" at bounding box center [268, 107] width 231 height 10
type input "[DATE]"
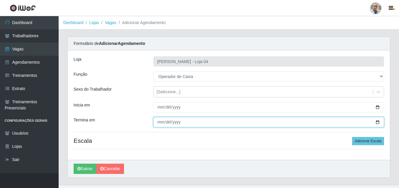
click at [377, 120] on input "Termina em" at bounding box center [268, 122] width 231 height 10
type input "[DATE]"
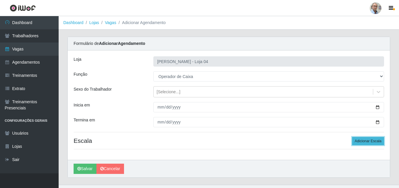
click at [373, 142] on button "Adicionar Escala" at bounding box center [368, 141] width 32 height 8
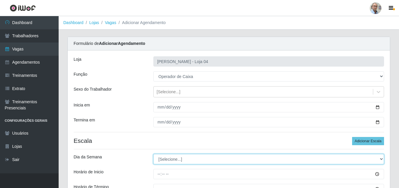
click at [189, 157] on select "[Selecione...] Segunda Terça Quarta Quinta Sexta Sábado Domingo" at bounding box center [268, 159] width 231 height 10
select select "0"
click at [153, 154] on select "[Selecione...] Segunda Terça Quarta Quinta Sexta Sábado Domingo" at bounding box center [268, 159] width 231 height 10
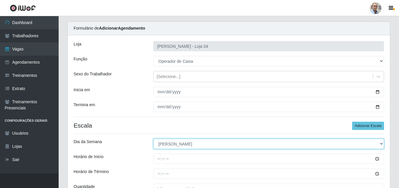
scroll to position [29, 0]
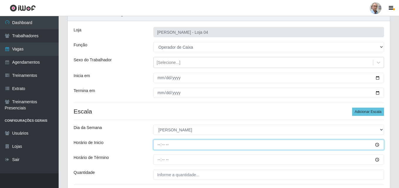
click at [178, 145] on input "Horário de Inicio" at bounding box center [268, 145] width 231 height 10
type input "08:20"
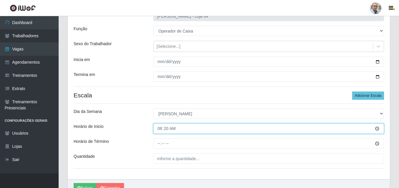
scroll to position [59, 0]
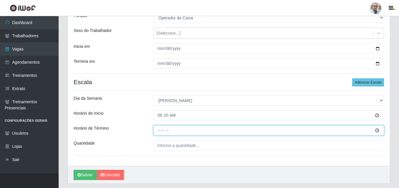
click at [157, 130] on input "Horário de Término" at bounding box center [268, 130] width 231 height 10
type input "14:20"
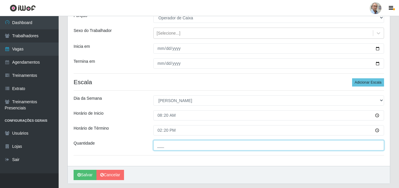
click at [161, 145] on input "___" at bounding box center [268, 145] width 231 height 10
type input "1__"
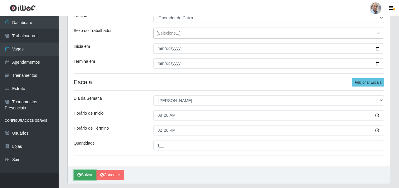
click at [86, 176] on button "Salvar" at bounding box center [85, 175] width 23 height 10
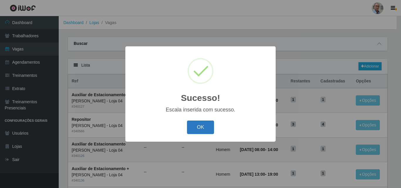
click at [202, 131] on button "OK" at bounding box center [200, 128] width 27 height 14
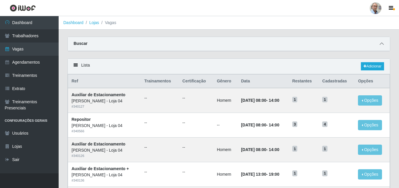
click at [381, 45] on icon at bounding box center [382, 44] width 4 height 4
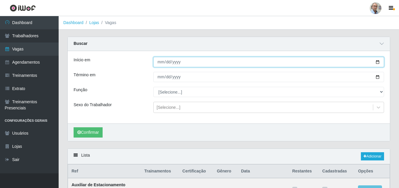
click at [377, 62] on input "Início em" at bounding box center [268, 62] width 231 height 10
type input "[DATE]"
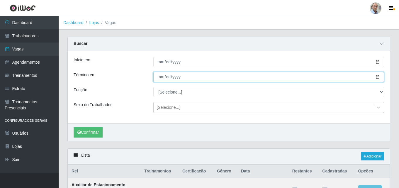
click at [376, 76] on input "Término em" at bounding box center [268, 77] width 231 height 10
type input "[DATE]"
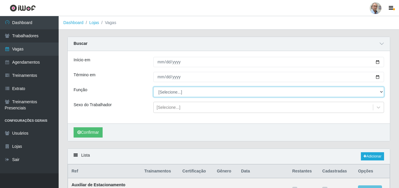
click at [368, 94] on select "[Selecione...] ASG ASG + ASG ++ Auxiliar de Depósito Auxiliar de Depósito + Aux…" at bounding box center [268, 92] width 231 height 10
select select "22"
click at [153, 87] on select "[Selecione...] ASG ASG + ASG ++ Auxiliar de Depósito Auxiliar de Depósito + Aux…" at bounding box center [268, 92] width 231 height 10
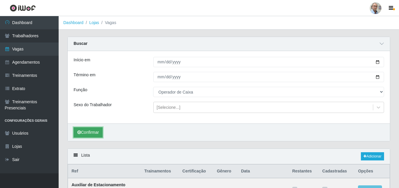
click at [85, 134] on button "Confirmar" at bounding box center [88, 132] width 29 height 10
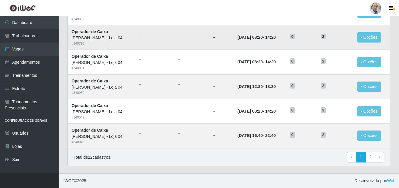
scroll to position [399, 0]
click at [371, 158] on link "2" at bounding box center [371, 157] width 10 height 11
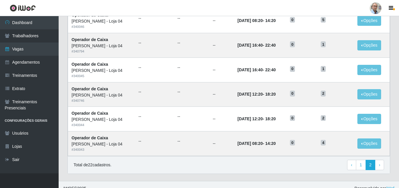
scroll to position [112, 0]
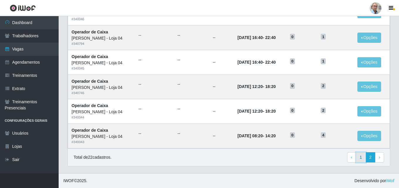
click at [362, 159] on link "1" at bounding box center [361, 157] width 10 height 11
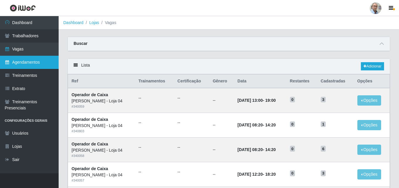
click at [24, 64] on link "Agendamentos" at bounding box center [29, 62] width 59 height 13
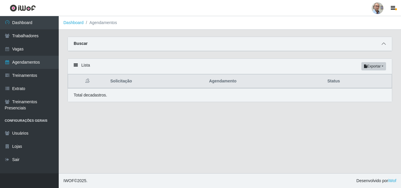
click at [384, 42] on span at bounding box center [383, 43] width 7 height 7
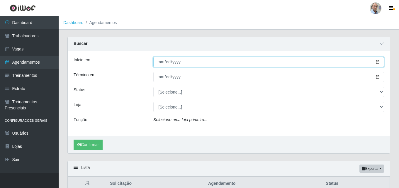
click at [377, 60] on input "Início em" at bounding box center [268, 62] width 231 height 10
type input "[DATE]"
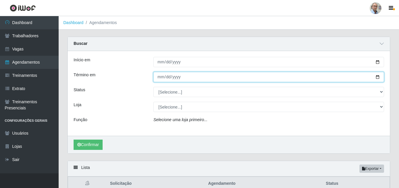
click at [379, 76] on input "Término em" at bounding box center [268, 77] width 231 height 10
type input "[DATE]"
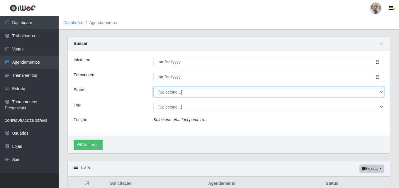
click at [381, 90] on select "[Selecione...] AGENDADO AGUARDANDO LIBERAR EM ANDAMENTO EM REVISÃO FINALIZADO C…" at bounding box center [268, 92] width 231 height 10
select select "AGENDADO"
click at [153, 87] on select "[Selecione...] AGENDADO AGUARDANDO LIBERAR EM ANDAMENTO EM REVISÃO FINALIZADO C…" at bounding box center [268, 92] width 231 height 10
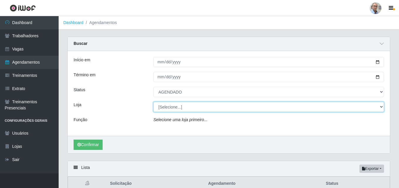
click at [174, 108] on select "[Selecione...] Mar Vermelho - Loja 04" at bounding box center [268, 107] width 231 height 10
select select "251"
click at [153, 102] on select "[Selecione...] Mar Vermelho - Loja 04" at bounding box center [268, 107] width 231 height 10
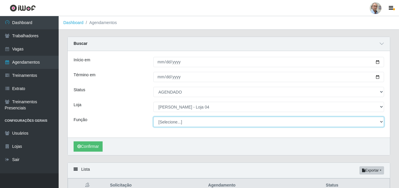
click at [183, 122] on select "[Selecione...] ASG ASG + ASG ++ Auxiliar de Depósito Auxiliar de Depósito + Aux…" at bounding box center [268, 122] width 231 height 10
select select "22"
click at [153, 117] on select "[Selecione...] ASG ASG + ASG ++ Auxiliar de Depósito Auxiliar de Depósito + Aux…" at bounding box center [268, 122] width 231 height 10
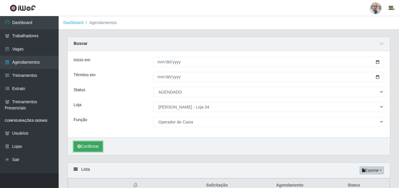
click at [90, 149] on button "Confirmar" at bounding box center [88, 146] width 29 height 10
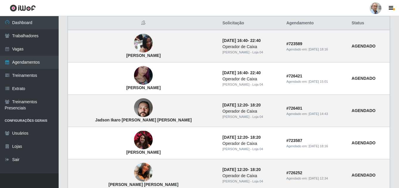
scroll to position [162, 0]
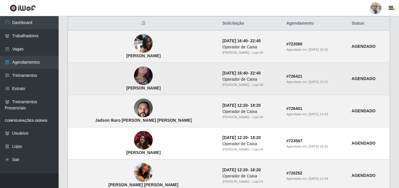
click at [134, 73] on img at bounding box center [143, 75] width 19 height 33
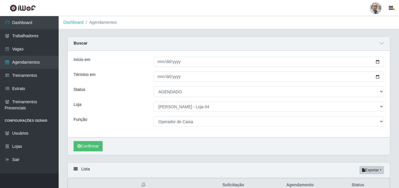
scroll to position [0, 0]
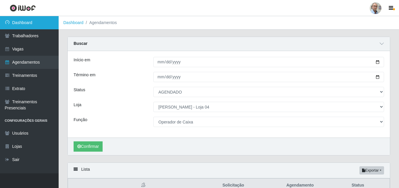
click at [27, 21] on link "Dashboard" at bounding box center [29, 22] width 59 height 13
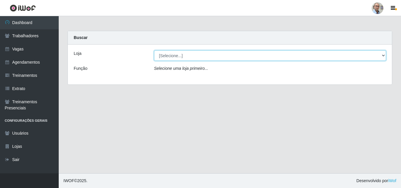
click at [177, 54] on select "[Selecione...] Mar Vermelho - Loja 04" at bounding box center [270, 55] width 232 height 10
select select "251"
click at [154, 50] on select "[Selecione...] Mar Vermelho - Loja 04" at bounding box center [270, 55] width 232 height 10
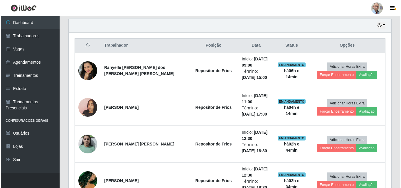
scroll to position [205, 0]
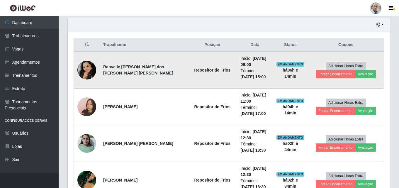
click at [87, 68] on img at bounding box center [86, 70] width 19 height 19
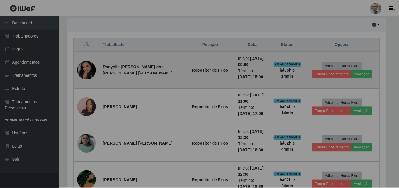
scroll to position [122, 322]
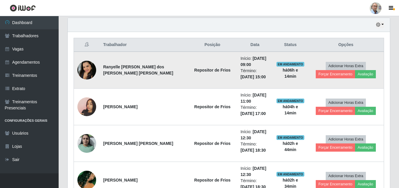
click at [87, 68] on img at bounding box center [86, 70] width 19 height 19
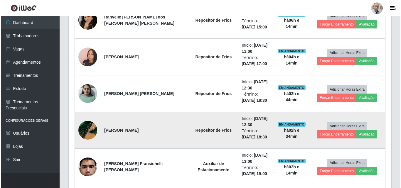
scroll to position [205, 0]
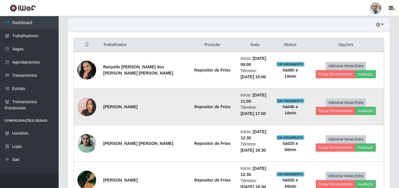
click at [91, 106] on img at bounding box center [86, 106] width 19 height 33
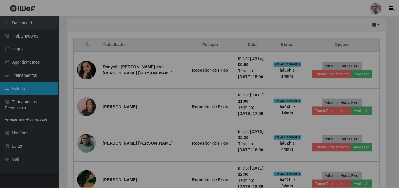
scroll to position [122, 322]
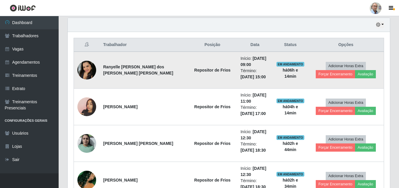
click at [93, 67] on img at bounding box center [86, 70] width 19 height 19
click at [361, 75] on button "Avaliação" at bounding box center [365, 74] width 21 height 8
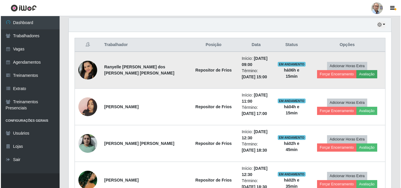
scroll to position [122, 319]
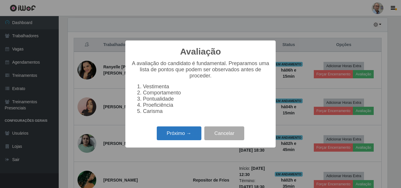
click at [177, 137] on button "Próximo →" at bounding box center [179, 133] width 45 height 14
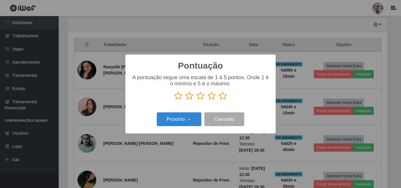
click at [224, 97] on icon at bounding box center [222, 95] width 8 height 9
click at [218, 100] on input "radio" at bounding box center [218, 100] width 0 height 0
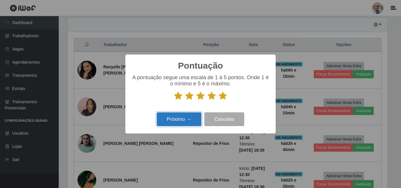
click at [179, 120] on button "Próximo →" at bounding box center [179, 119] width 45 height 14
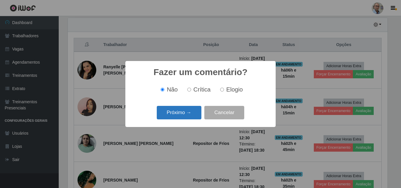
click at [180, 116] on button "Próximo →" at bounding box center [179, 113] width 45 height 14
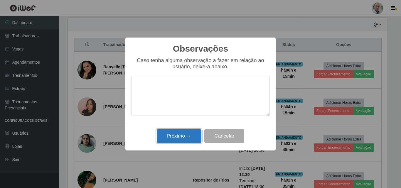
click at [178, 134] on button "Próximo →" at bounding box center [179, 136] width 45 height 14
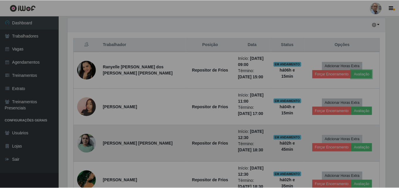
scroll to position [122, 322]
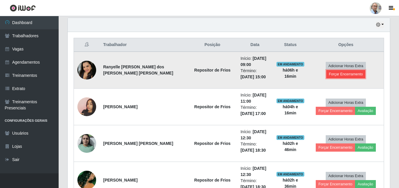
click at [333, 74] on button "Forçar Encerramento" at bounding box center [345, 74] width 39 height 8
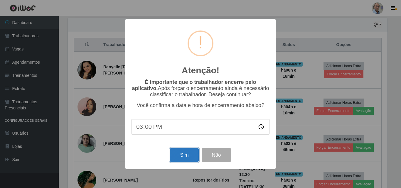
click at [184, 157] on button "Sim" at bounding box center [184, 155] width 28 height 14
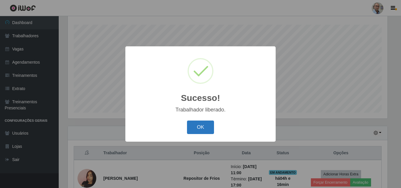
click at [197, 128] on button "OK" at bounding box center [200, 128] width 27 height 14
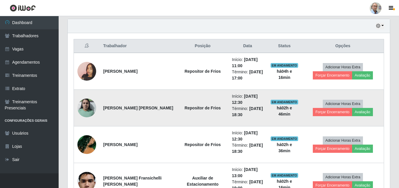
scroll to position [214, 0]
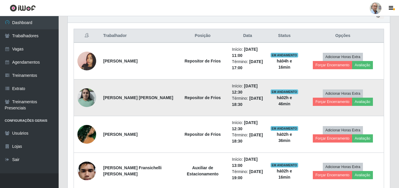
click at [83, 100] on img at bounding box center [86, 97] width 19 height 25
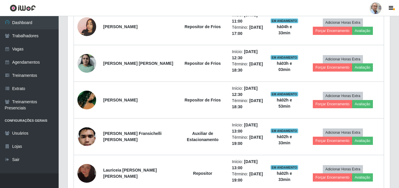
scroll to position [244, 0]
